Goal: Communication & Community: Answer question/provide support

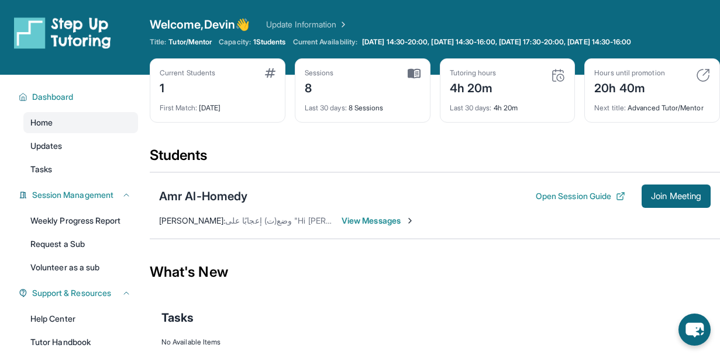
click at [366, 217] on span "View Messages" at bounding box center [377, 221] width 73 height 12
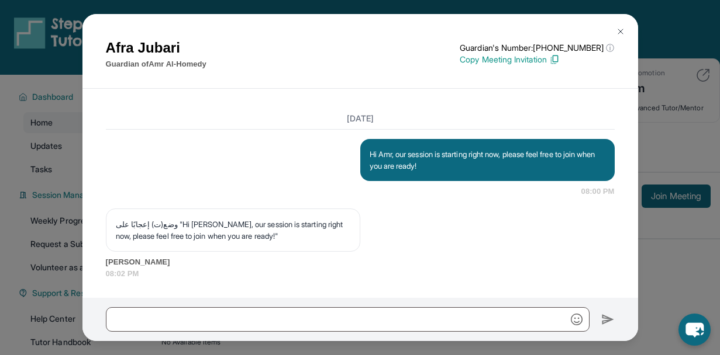
scroll to position [3582, 0]
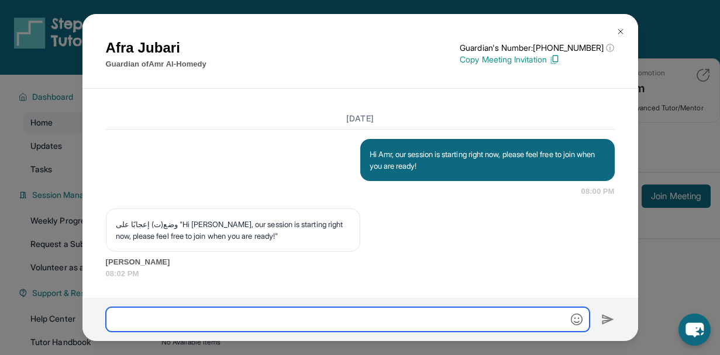
click at [254, 311] on input "text" at bounding box center [347, 319] width 483 height 25
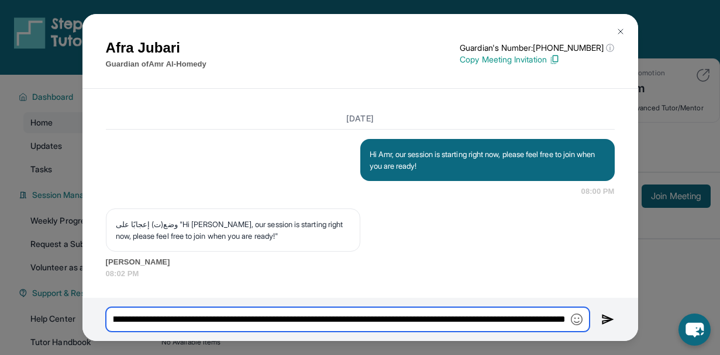
scroll to position [0, 139]
type input "**********"
drag, startPoint x: 564, startPoint y: 317, endPoint x: 40, endPoint y: 307, distance: 524.4
click at [40, 307] on div "[PERSON_NAME] Guardian of Amr Al-Homedy Guardian's Number: [PHONE_NUMBER] ⓘ Thi…" at bounding box center [360, 177] width 720 height 355
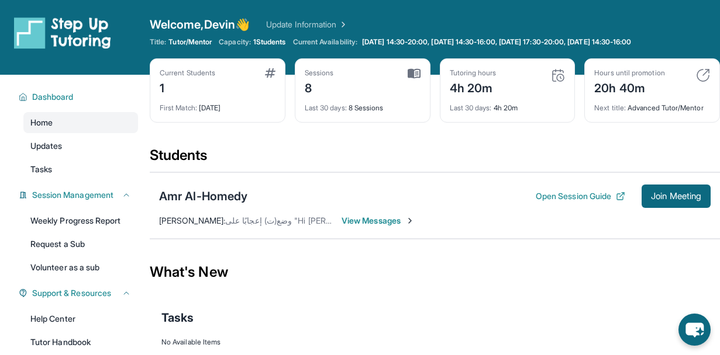
click at [372, 215] on div "Amr Al-Homedy Open Session Guide Join Meeting [PERSON_NAME] : وضع(ت) إعجابًا عل…" at bounding box center [435, 205] width 570 height 67
click at [372, 220] on span "View Messages" at bounding box center [377, 221] width 73 height 12
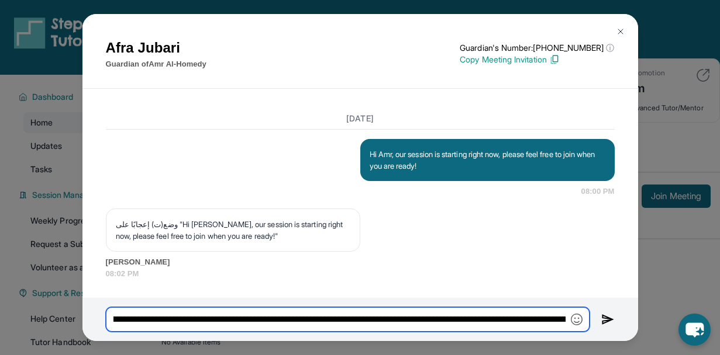
scroll to position [0, 314]
drag, startPoint x: 115, startPoint y: 319, endPoint x: 587, endPoint y: 329, distance: 471.8
click at [587, 329] on input "**********" at bounding box center [347, 319] width 483 height 25
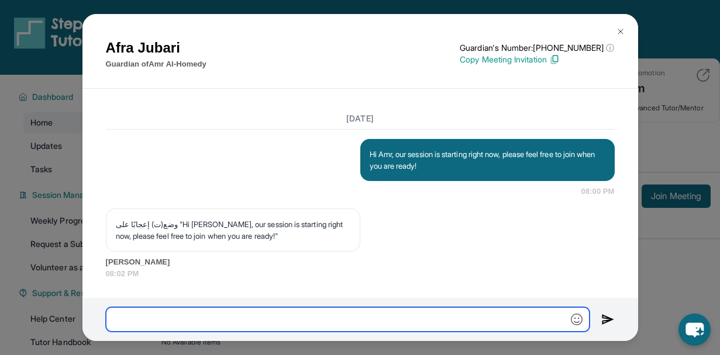
scroll to position [0, 0]
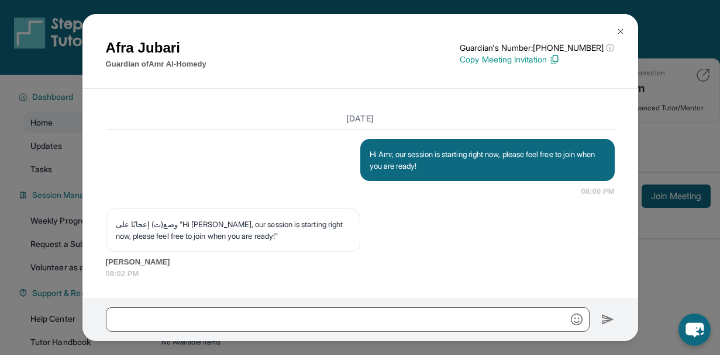
click at [369, 274] on span "08:02 PM" at bounding box center [360, 274] width 509 height 12
